Goal: Navigation & Orientation: Find specific page/section

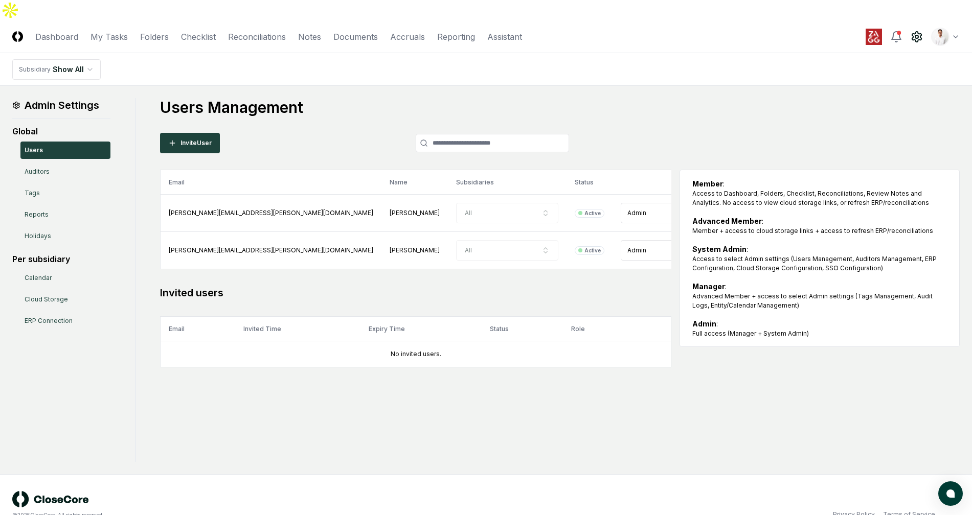
click at [304, 98] on h1 "Users Management" at bounding box center [560, 107] width 800 height 18
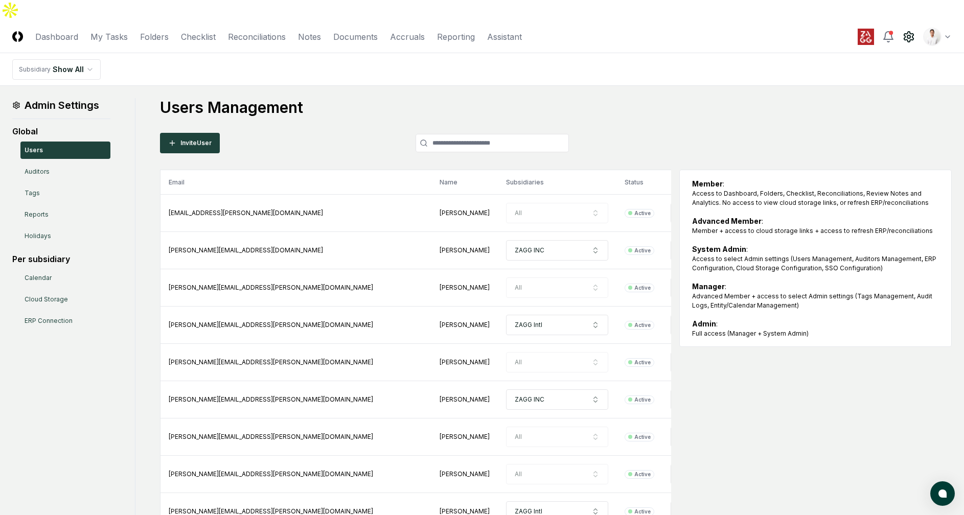
click at [226, 98] on h1 "Users Management" at bounding box center [556, 107] width 792 height 18
click at [285, 98] on h1 "Users Management" at bounding box center [556, 107] width 792 height 18
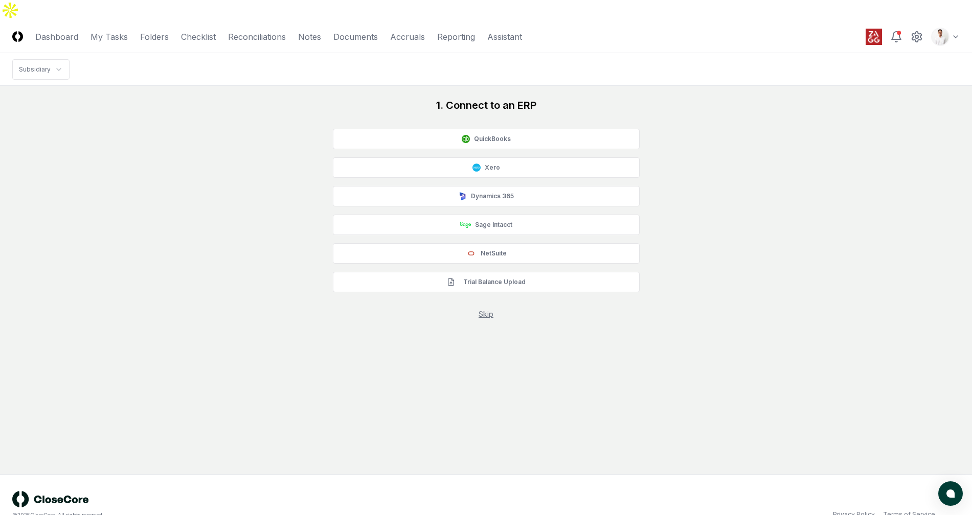
click at [276, 100] on div "1. Connect to an ERP QuickBooks Xero Dynamics 365 Sage Intacct NetSuite Trial B…" at bounding box center [485, 208] width 947 height 221
click at [169, 31] on nav "CloseCore Dashboard My Tasks Folders Checklist Reconciliations Notes Documents …" at bounding box center [267, 37] width 510 height 12
click at [163, 31] on link "Folders" at bounding box center [154, 37] width 29 height 12
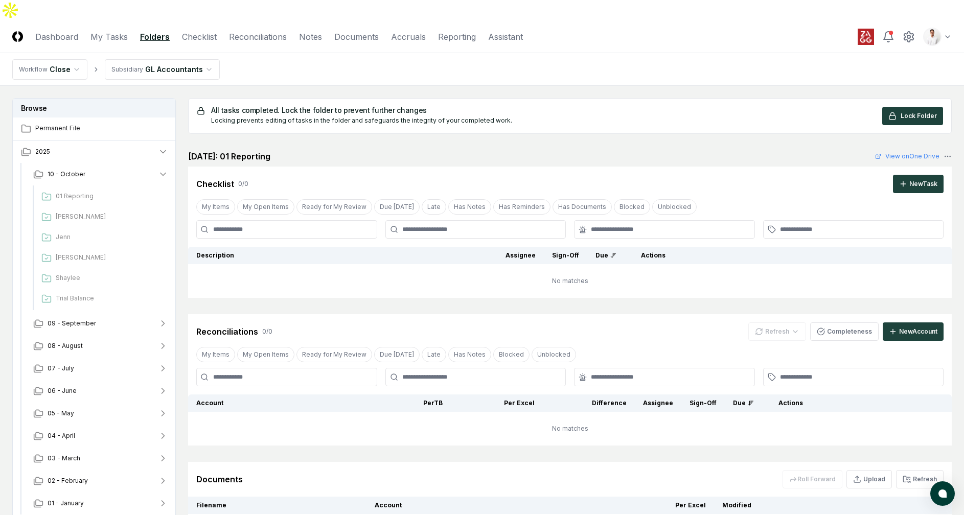
click at [376, 86] on main "Browse Permanent File 2025 [DATE] Reporting [PERSON_NAME] [PERSON_NAME] Shaylee…" at bounding box center [482, 323] width 964 height 474
click at [624, 53] on nav "Workflow Close Subsidiary GL Accountants" at bounding box center [482, 69] width 964 height 33
